Goal: Find specific page/section

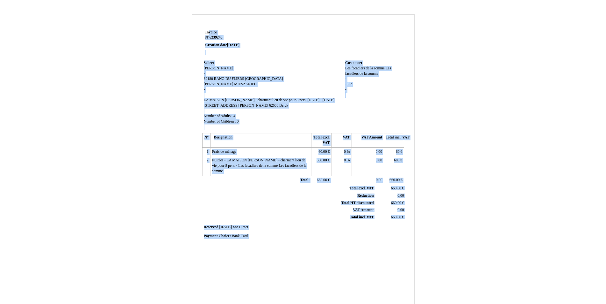
drag, startPoint x: 200, startPoint y: 38, endPoint x: 201, endPoint y: 253, distance: 215.7
click at [201, 253] on div "Invoice N° 6239240 Creation date [DATE] Seller: [PERSON_NAME] - 62180 RANG DU F…" at bounding box center [303, 186] width 223 height 345
copy div "Loremip D° 1016151 Sitametc adip 82 Elit 8916 Seddoe: Temporin UTL - 73841 ETDO…"
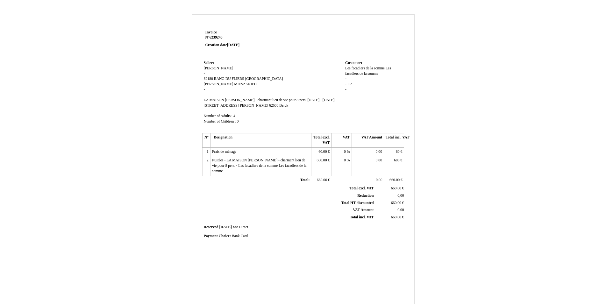
scroll to position [70, 0]
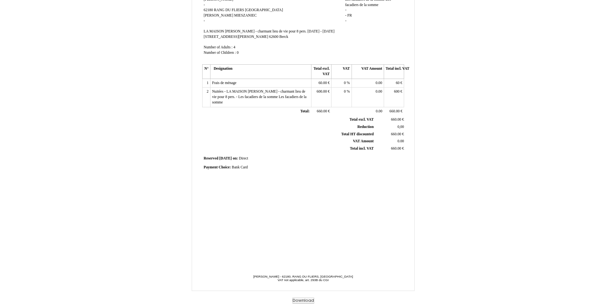
click at [330, 281] on span "Juliette MZC - 62180, RANG DU FLIERS, France - VAT not applicable, art. 293B du…" at bounding box center [303, 283] width 124 height 16
click at [329, 280] on span "Juliette MZC - 62180, RANG DU FLIERS, France - VAT not applicable, art. 293B du…" at bounding box center [303, 283] width 124 height 16
